Goal: Task Accomplishment & Management: Complete application form

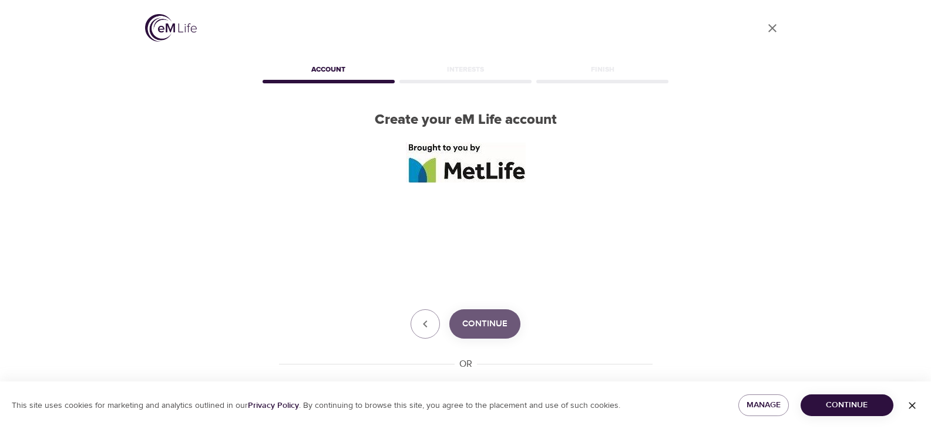
click at [482, 324] on span "Continue" at bounding box center [484, 324] width 45 height 15
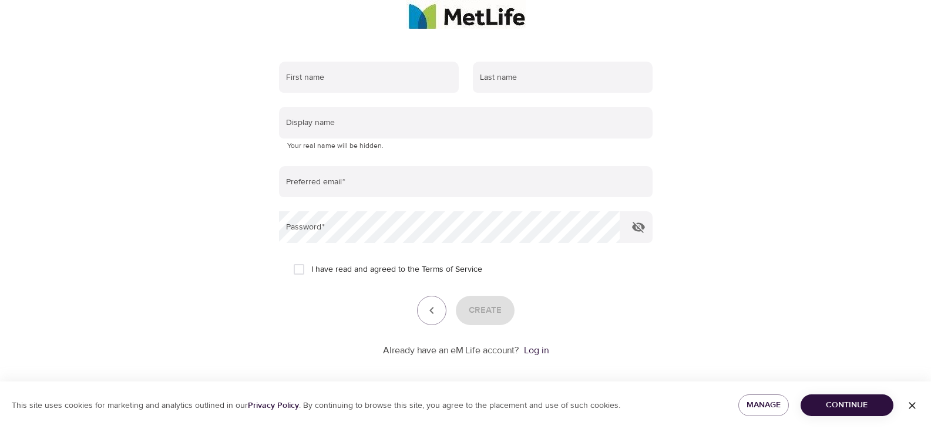
scroll to position [162, 0]
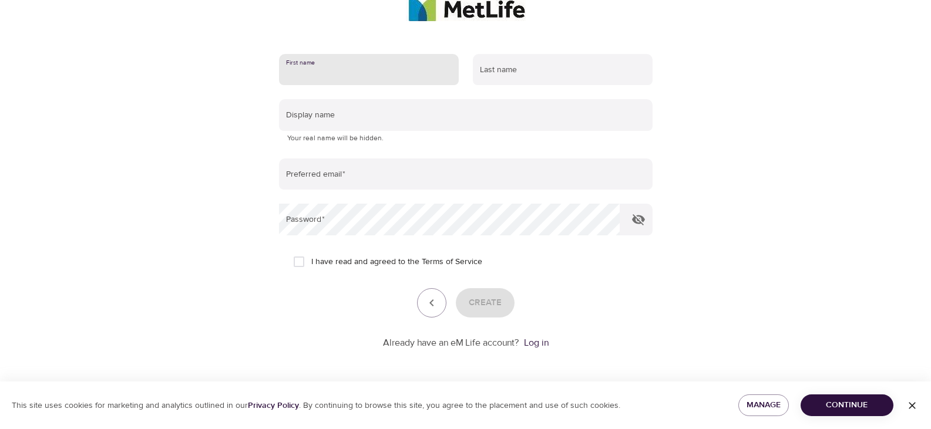
click at [310, 76] on input "text" at bounding box center [369, 70] width 180 height 32
type input "Rachael"
click at [507, 72] on input "text" at bounding box center [563, 70] width 180 height 32
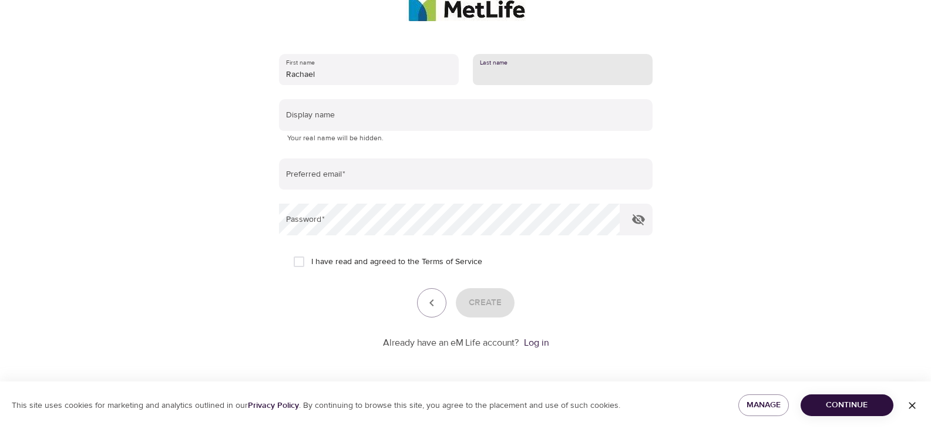
type input "[PERSON_NAME]"
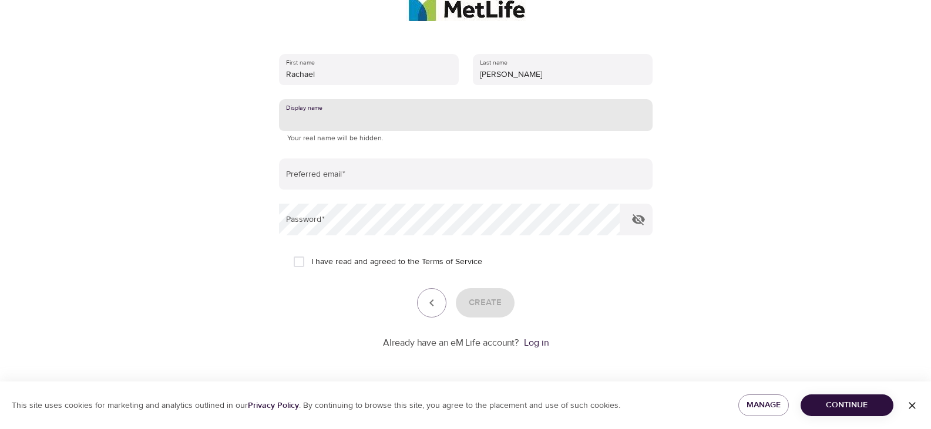
click at [331, 117] on input "text" at bounding box center [466, 115] width 374 height 32
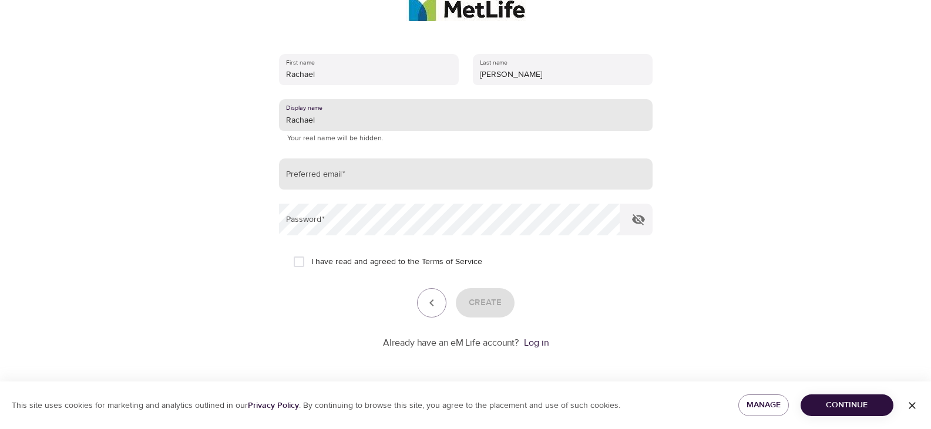
type input "Rachael"
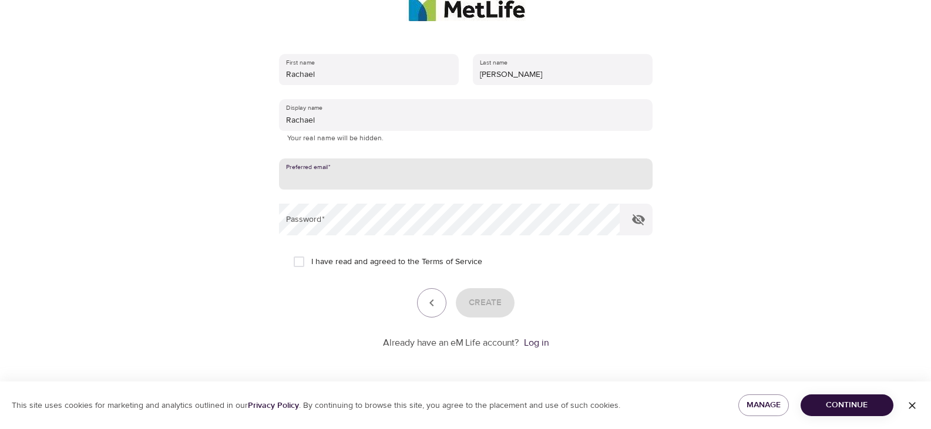
click at [344, 177] on input "email" at bounding box center [466, 175] width 374 height 32
type input "[EMAIL_ADDRESS][DOMAIN_NAME]"
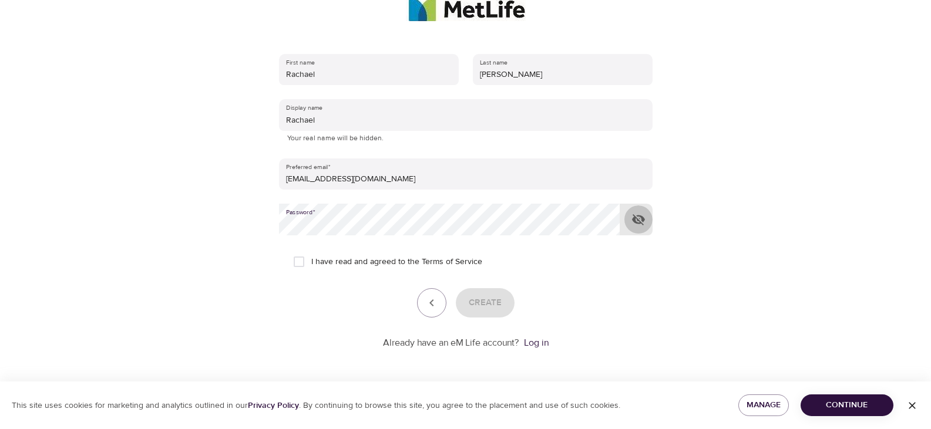
click at [640, 219] on icon "button" at bounding box center [638, 220] width 14 height 14
click at [913, 403] on icon "button" at bounding box center [912, 406] width 12 height 12
